Goal: Communication & Community: Answer question/provide support

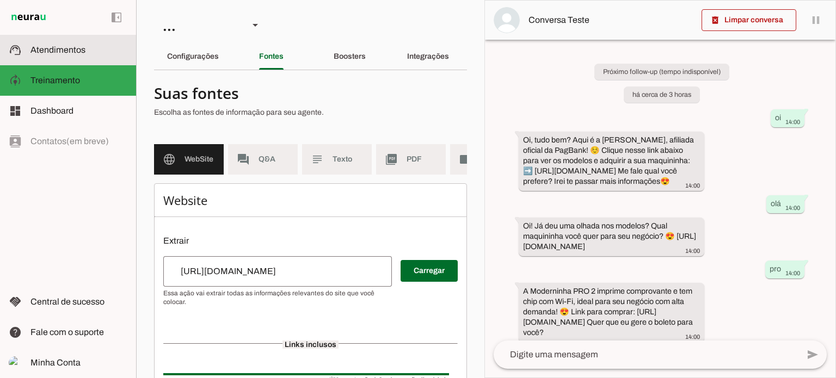
click at [57, 54] on slot at bounding box center [78, 50] width 97 height 13
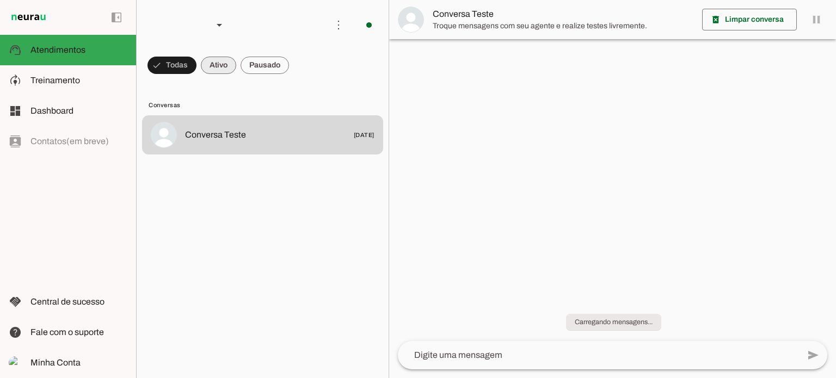
click at [197, 66] on span at bounding box center [172, 65] width 49 height 26
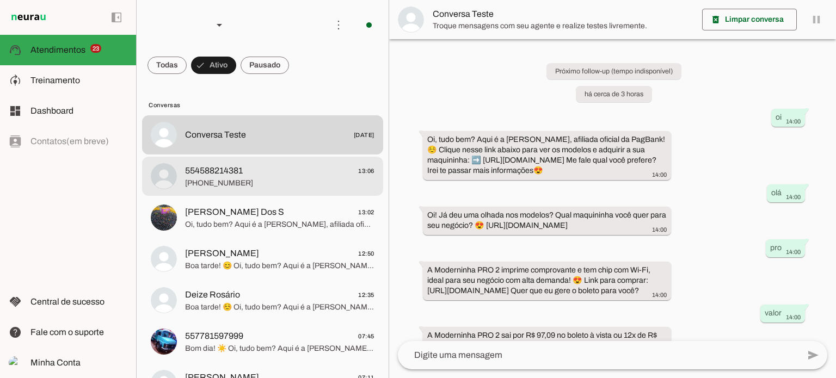
click at [296, 180] on span "[PHONE_NUMBER]" at bounding box center [279, 183] width 189 height 11
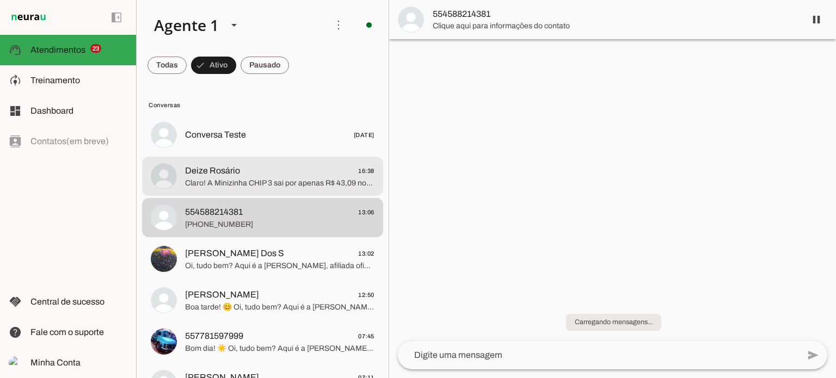
click at [242, 187] on span "Claro! A Minizinha CHIP 3 sai por apenas R$ 43,09 no boleto à vista ou 12x de R…" at bounding box center [279, 183] width 189 height 11
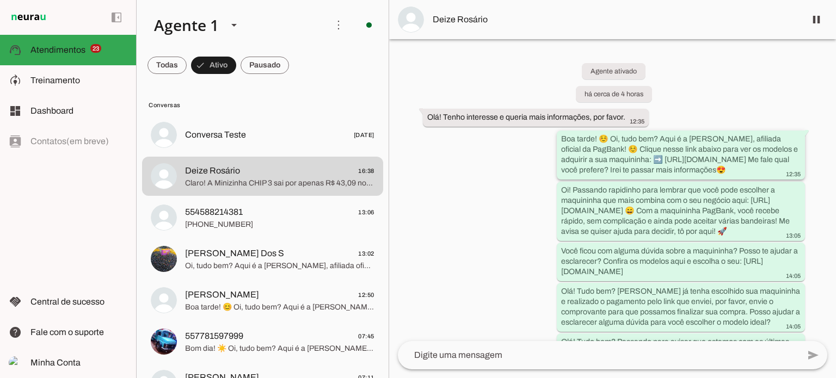
click at [574, 144] on div "Boa tarde! ☺️ Oi, tudo bem? Aqui é a Alessandra Oliveira, afiliada oficial da P…" at bounding box center [681, 156] width 240 height 45
drag, startPoint x: 697, startPoint y: 134, endPoint x: 769, endPoint y: 127, distance: 72.2
click at [769, 127] on div "Agente ativado há cerca de 4 horas Olá! Tenho interesse e queria mais informaçõ…" at bounding box center [612, 190] width 447 height 302
drag, startPoint x: 615, startPoint y: 148, endPoint x: 627, endPoint y: 148, distance: 12.0
click at [0, 0] on slot "Boa tarde! ☺️ Oi, tudo bem? Aqui é a [PERSON_NAME], afiliada oficial da PagBank…" at bounding box center [0, 0] width 0 height 0
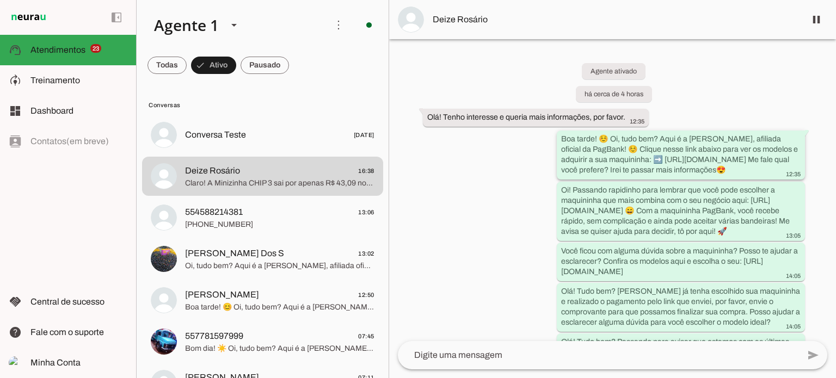
click at [0, 0] on slot "Boa tarde! ☺️ Oi, tudo bem? Aqui é a [PERSON_NAME], afiliada oficial da PagBank…" at bounding box center [0, 0] width 0 height 0
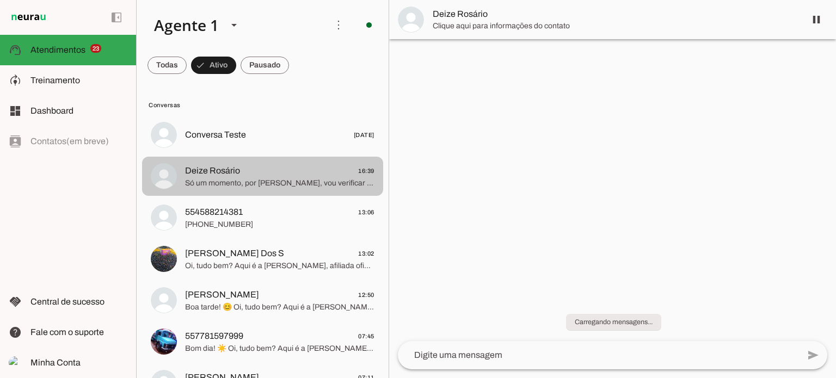
click at [337, 177] on span "Deize Rosário 16:39" at bounding box center [279, 171] width 189 height 14
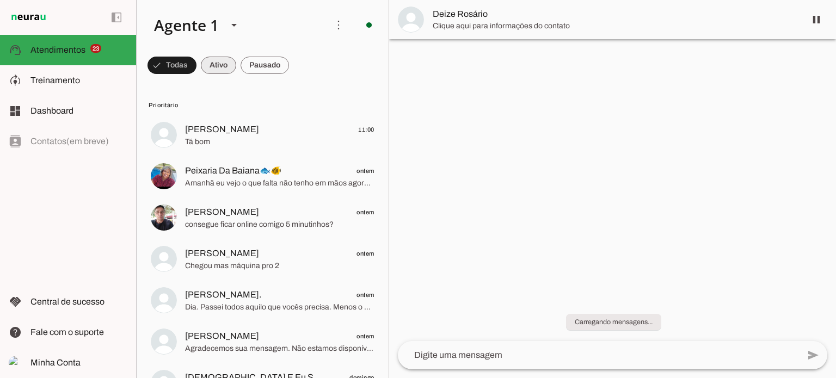
click at [197, 58] on span at bounding box center [172, 65] width 49 height 26
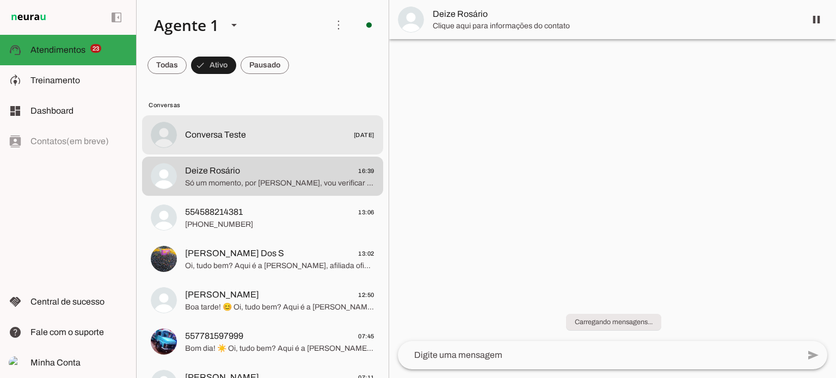
click at [303, 126] on md-item "Conversa Teste 20/01/2025" at bounding box center [262, 134] width 241 height 39
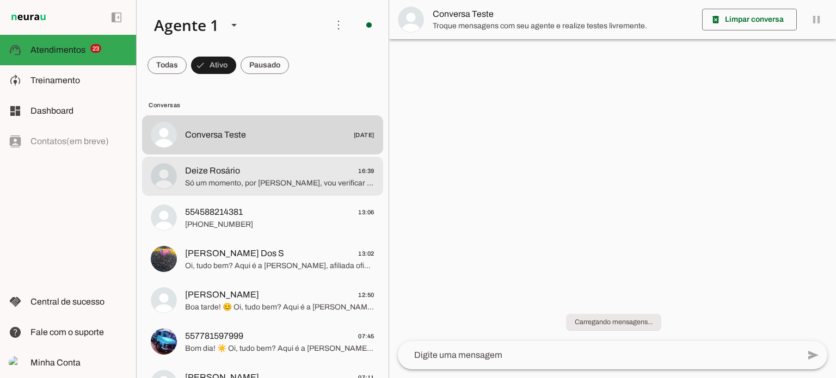
click at [322, 178] on span "Só um momento, por [PERSON_NAME], vou verificar para você. Enquanto isso, qual …" at bounding box center [279, 183] width 189 height 11
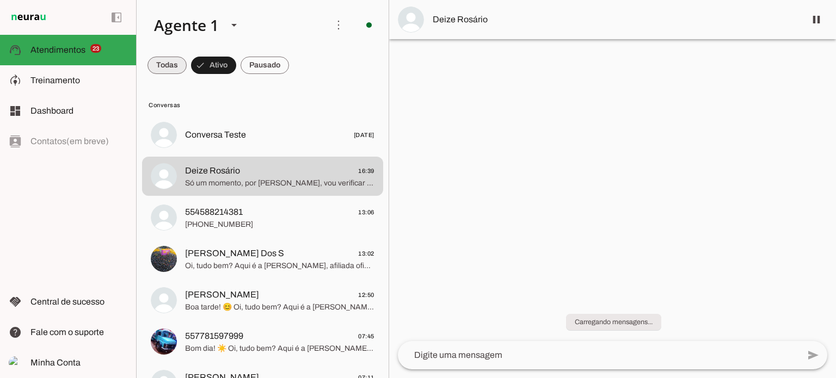
click at [157, 61] on span at bounding box center [167, 65] width 39 height 26
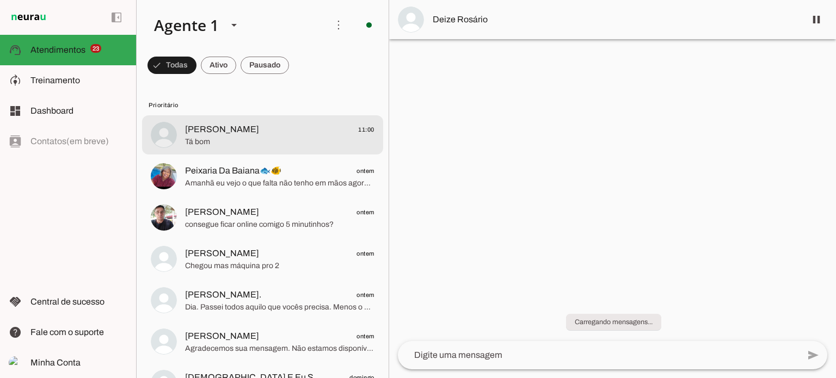
click at [240, 139] on span "Tá bom" at bounding box center [279, 142] width 189 height 11
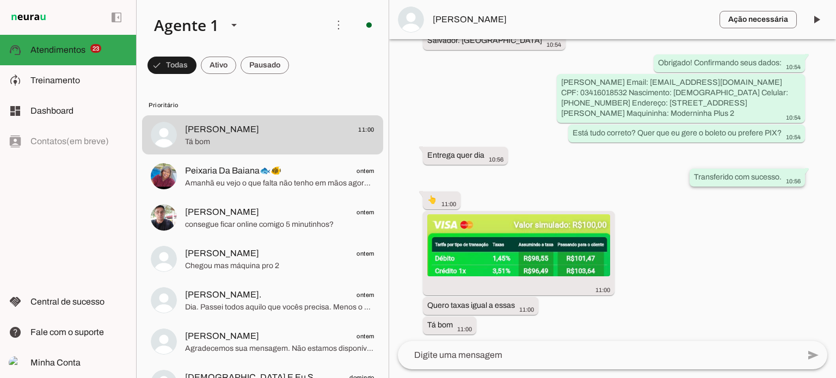
scroll to position [1146, 0]
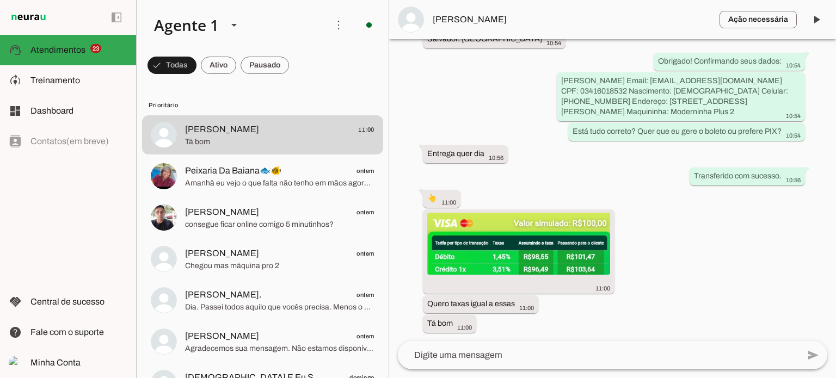
click at [639, 180] on div "Agente ativado Agente pausado, transferido para humano há cerca de 6 horas Agen…" at bounding box center [612, 190] width 447 height 302
click at [678, 245] on div "Agente ativado Agente pausado, transferido para humano há cerca de 6 horas Agen…" at bounding box center [612, 190] width 447 height 302
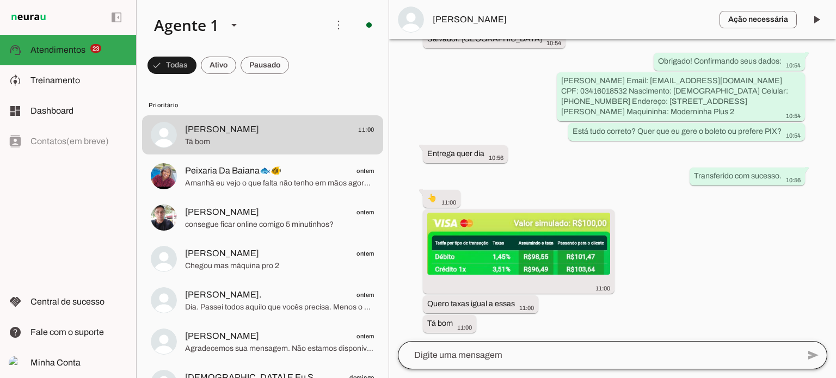
click at [467, 364] on div at bounding box center [598, 355] width 401 height 28
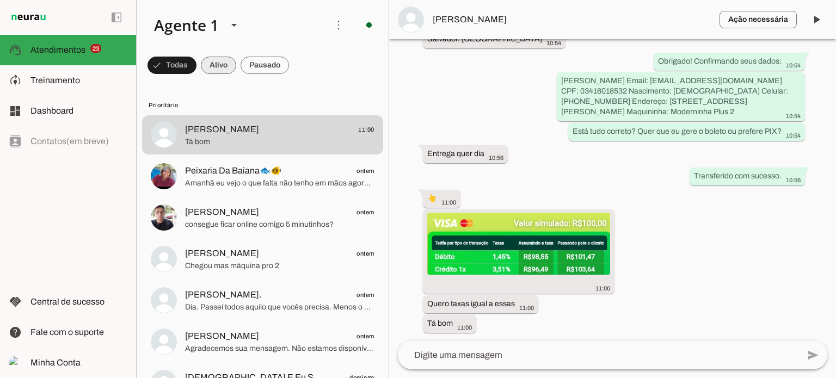
click at [197, 58] on span at bounding box center [172, 65] width 49 height 26
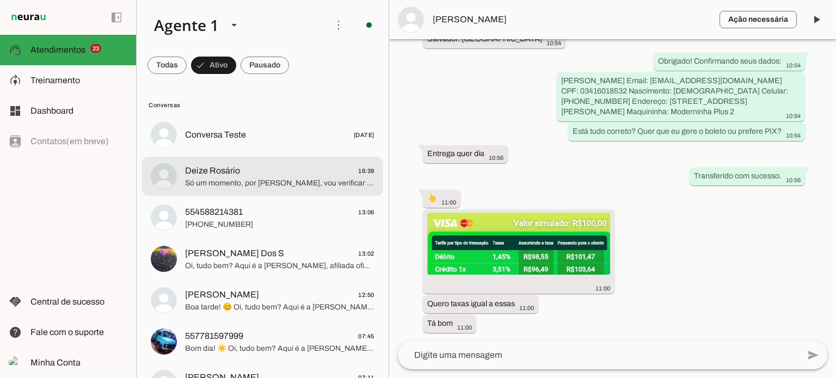
click at [231, 164] on span "Deize Rosário" at bounding box center [212, 170] width 55 height 13
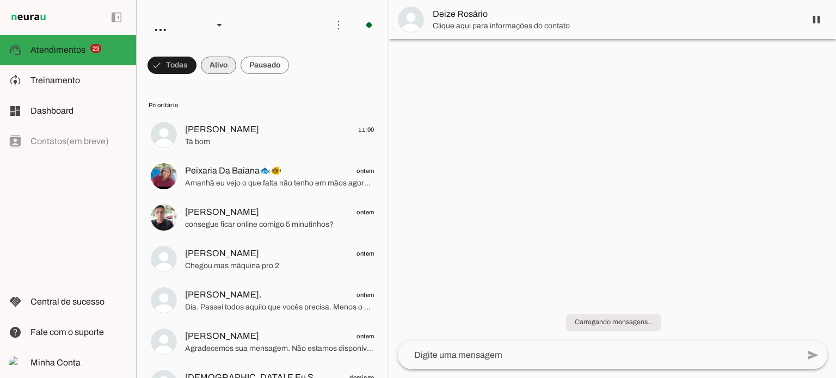
click at [197, 66] on span at bounding box center [172, 65] width 49 height 26
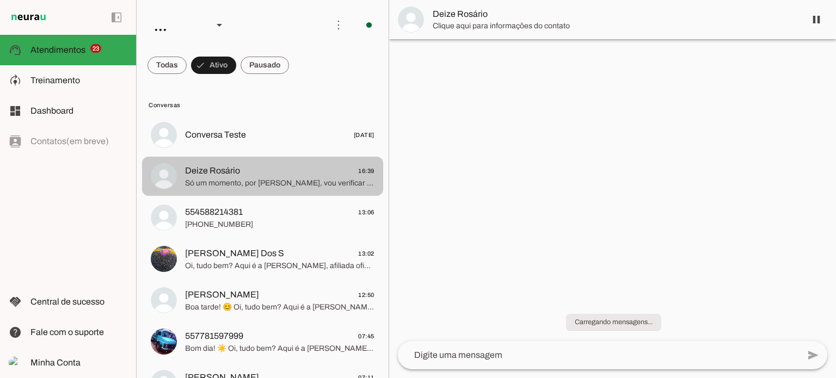
click at [256, 181] on span "Só um momento, por [PERSON_NAME], vou verificar para você. Enquanto isso, qual …" at bounding box center [279, 183] width 189 height 11
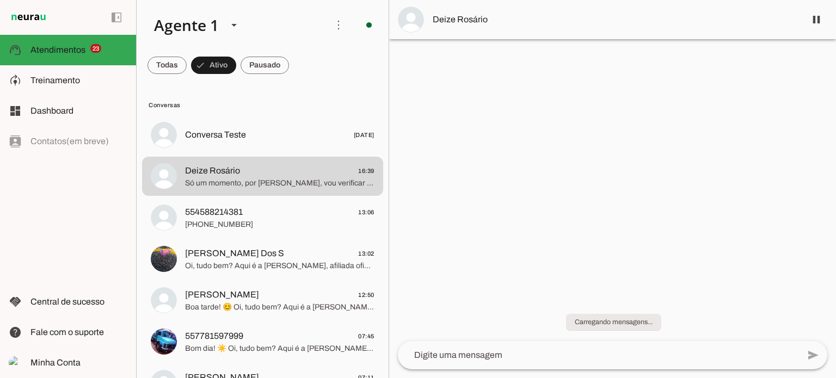
click at [605, 205] on div at bounding box center [612, 189] width 447 height 378
